Goal: Information Seeking & Learning: Find specific fact

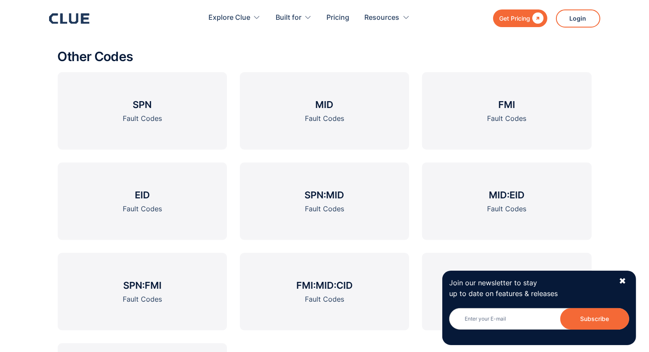
scroll to position [1120, 0]
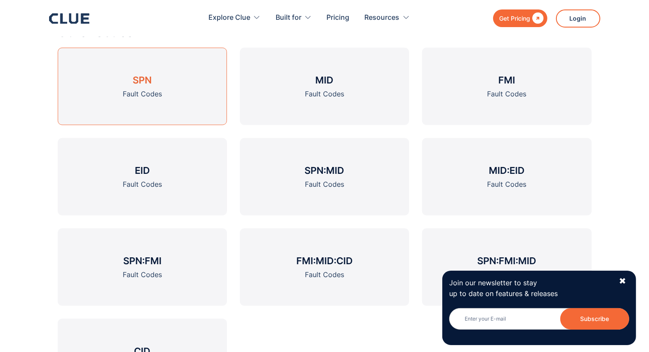
click at [140, 87] on h3 "SPN" at bounding box center [142, 80] width 19 height 13
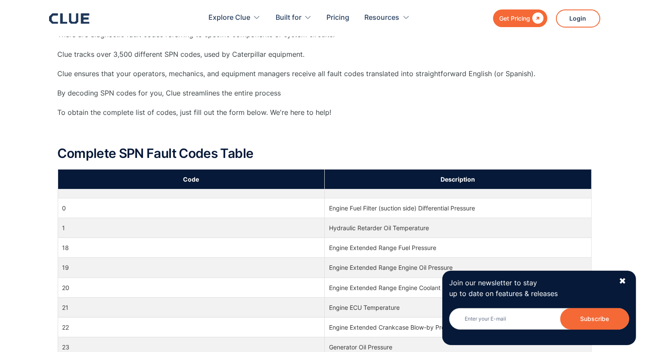
scroll to position [215, 0]
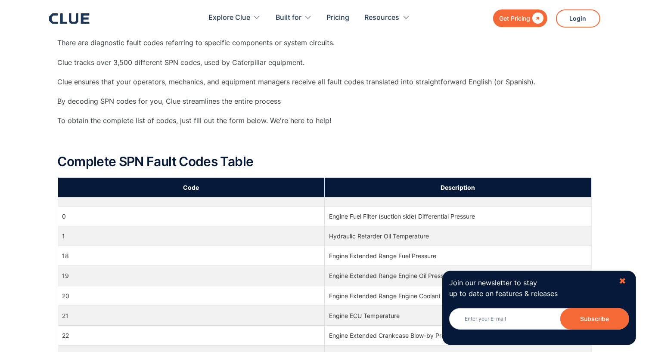
click at [625, 279] on div "✖" at bounding box center [622, 281] width 7 height 11
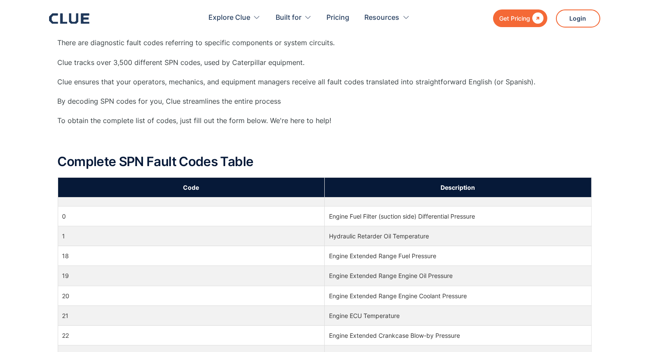
click at [64, 214] on td "0" at bounding box center [191, 216] width 267 height 20
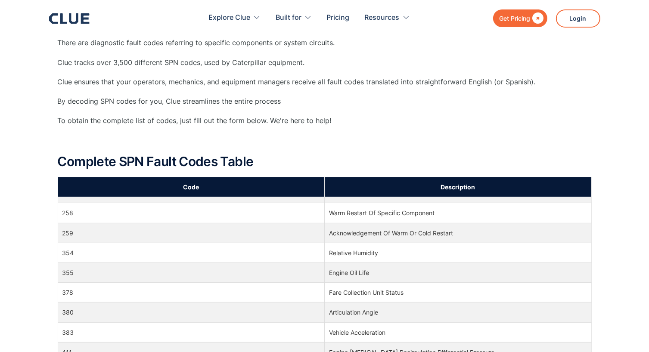
scroll to position [3574, 0]
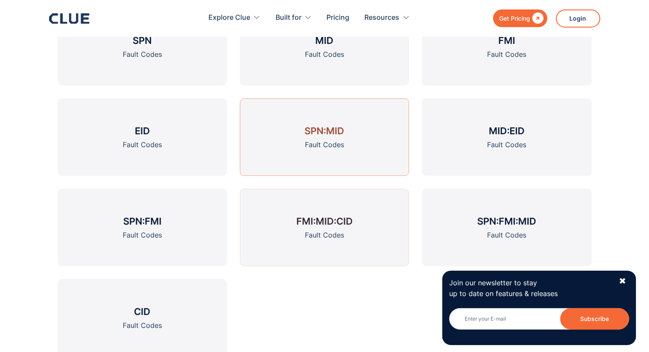
scroll to position [1206, 0]
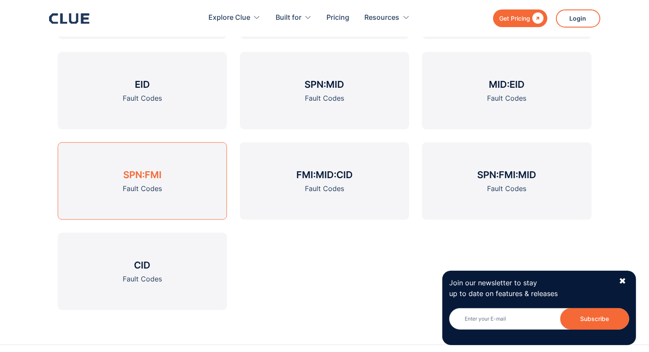
click at [142, 169] on h3 "SPN:FMI" at bounding box center [142, 174] width 38 height 13
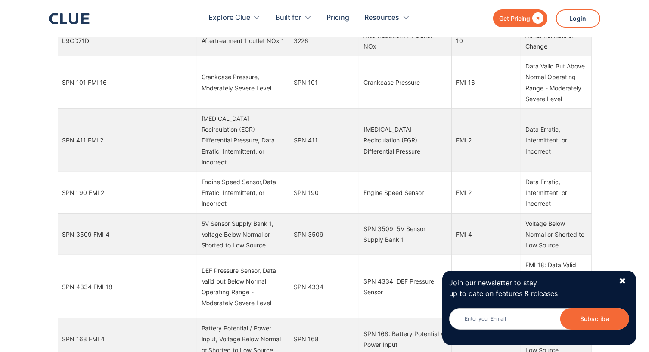
scroll to position [1976, 0]
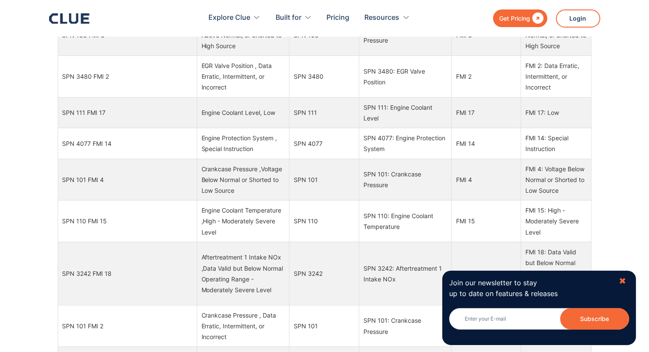
click at [624, 279] on div "✖" at bounding box center [622, 281] width 7 height 11
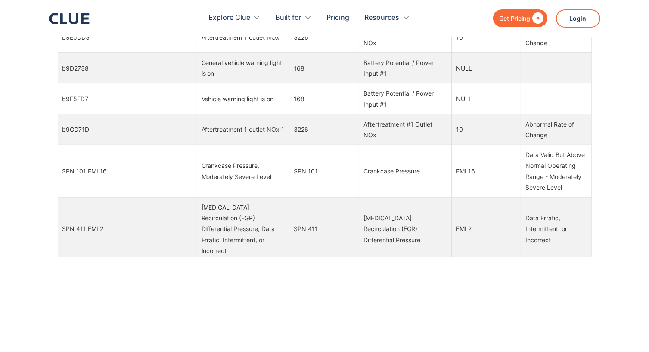
scroll to position [1201, 0]
